Goal: Check status: Check status

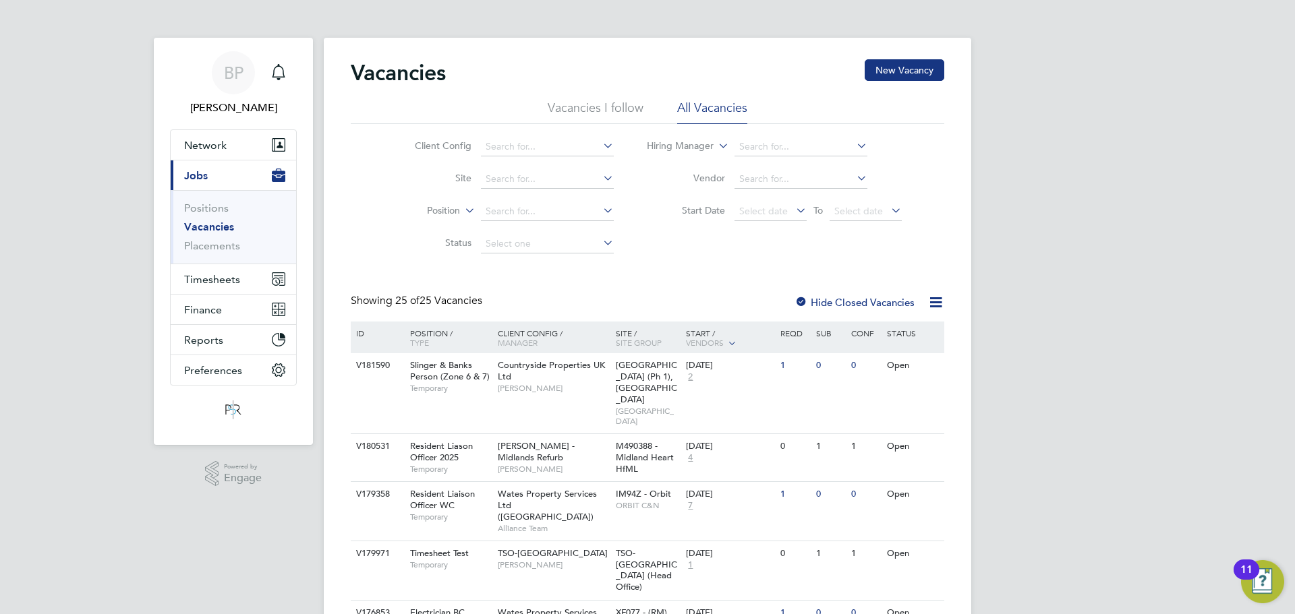
drag, startPoint x: 1150, startPoint y: 204, endPoint x: 1161, endPoint y: 212, distance: 13.1
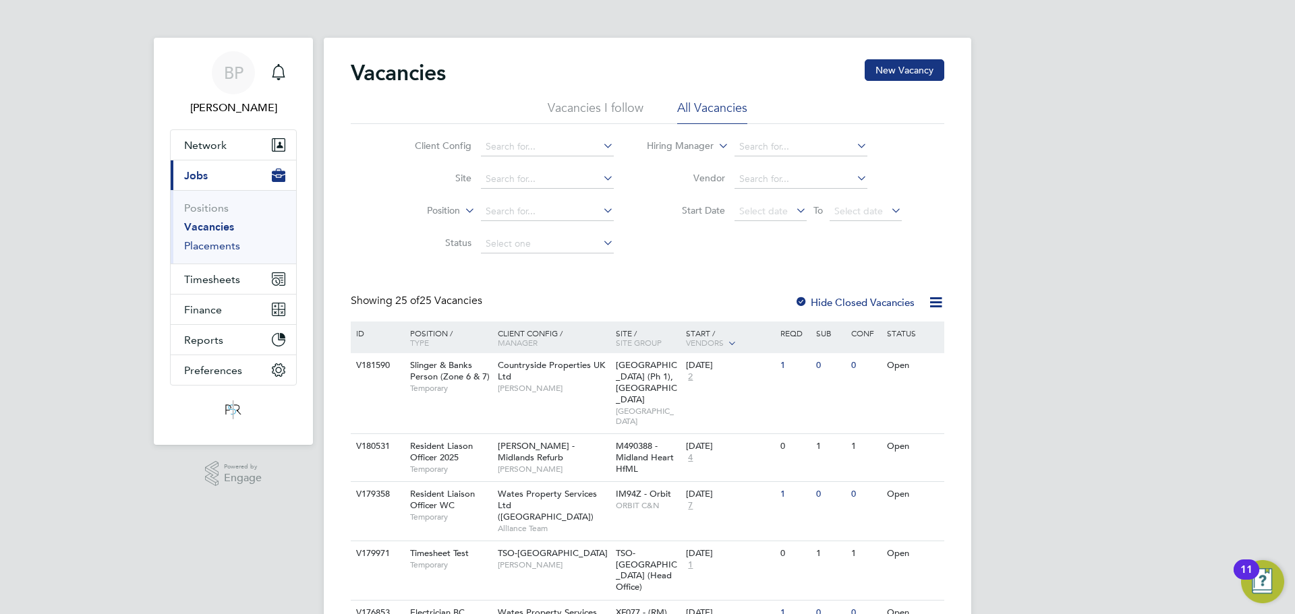
click at [210, 239] on link "Placements" at bounding box center [212, 245] width 56 height 13
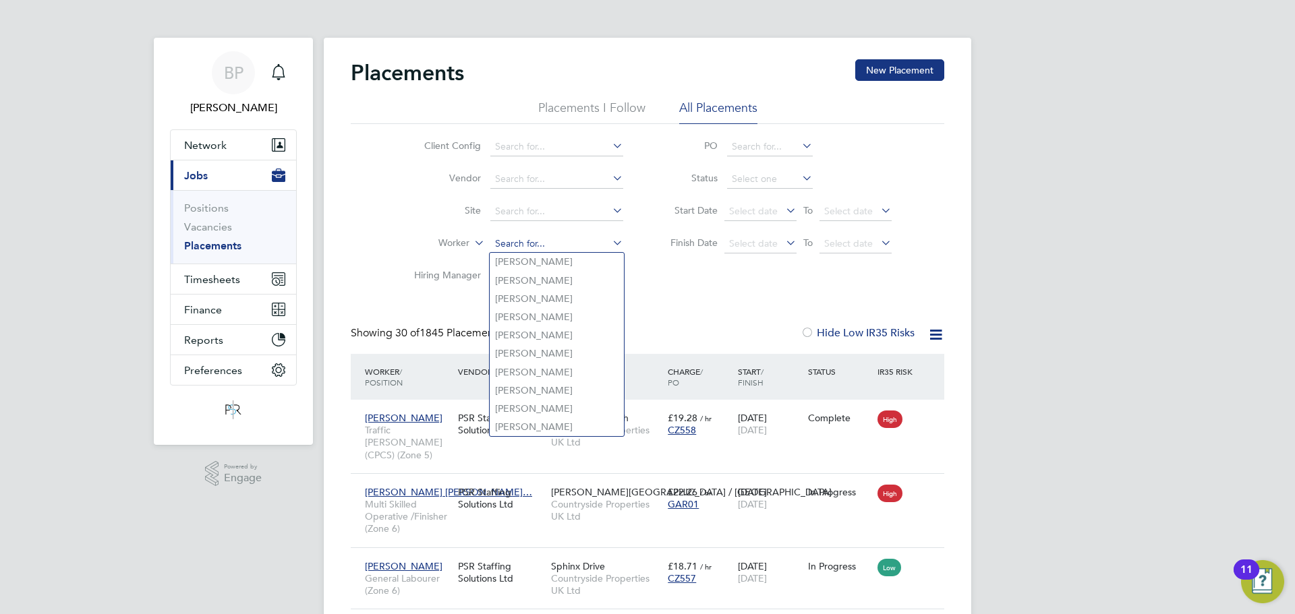
paste input "[PERSON_NAME]"
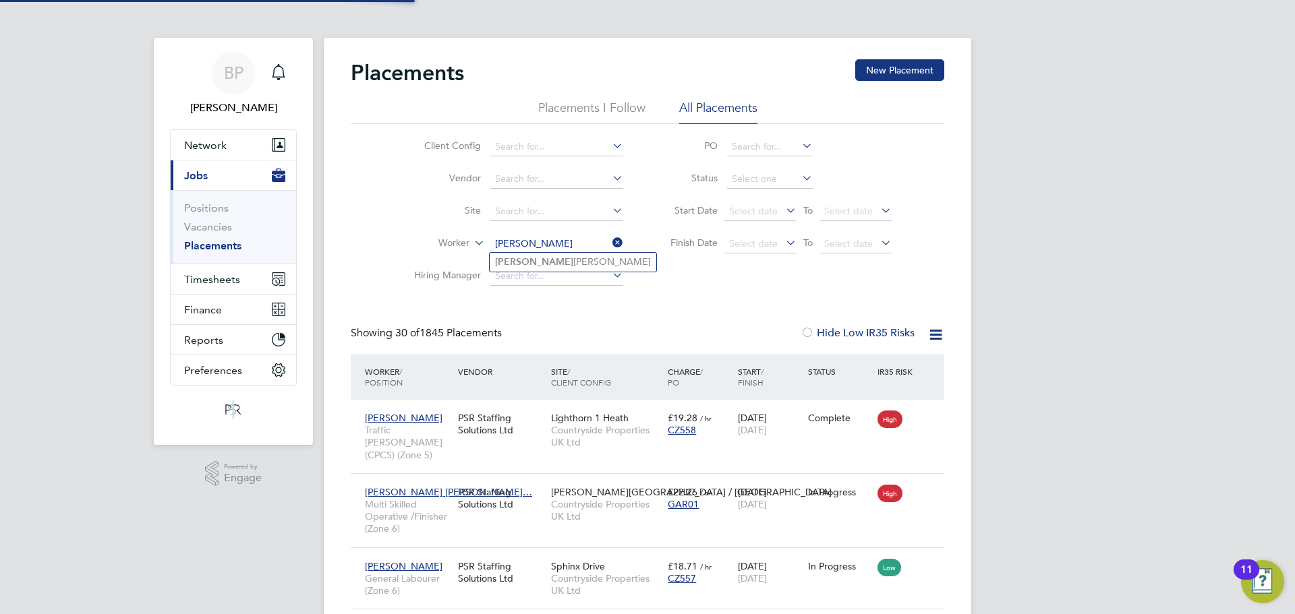
click at [546, 264] on li "[PERSON_NAME]" at bounding box center [573, 262] width 167 height 18
type input "[PERSON_NAME]"
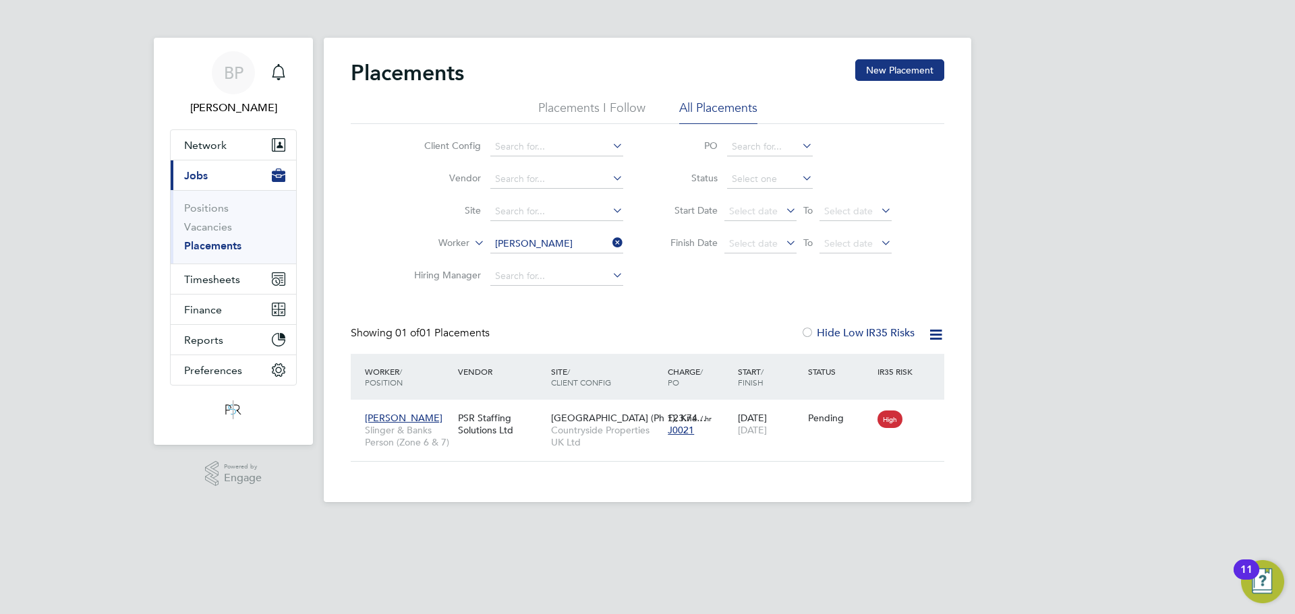
drag, startPoint x: 1089, startPoint y: 409, endPoint x: 1097, endPoint y: 416, distance: 10.5
click at [1089, 409] on div "BP [PERSON_NAME] Notifications Applications: Network Team Members Businesses Si…" at bounding box center [647, 262] width 1295 height 524
click at [1185, 232] on div "BP [PERSON_NAME] Notifications Applications: Network Team Members Businesses Si…" at bounding box center [647, 262] width 1295 height 524
